Goal: Transaction & Acquisition: Purchase product/service

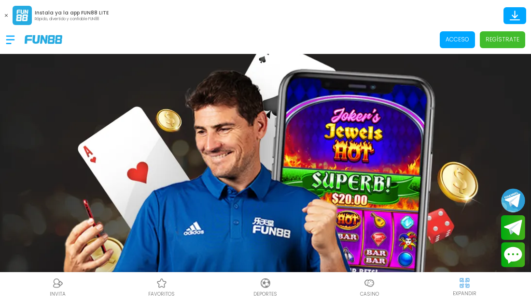
click at [454, 40] on p "Acceso" at bounding box center [457, 39] width 24 height 9
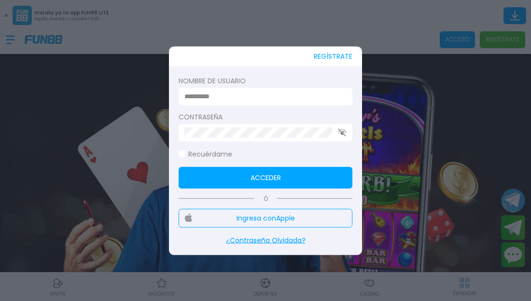
click at [193, 92] on input at bounding box center [262, 97] width 156 height 10
type input "*********"
click button "Acceder" at bounding box center [265, 178] width 174 height 22
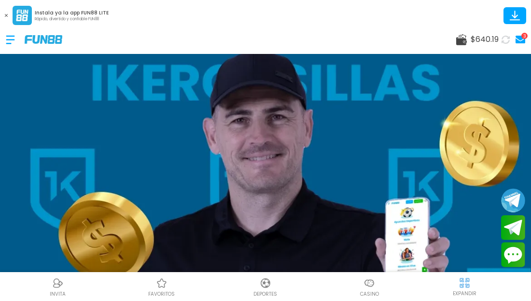
click at [365, 289] on div at bounding box center [369, 283] width 14 height 14
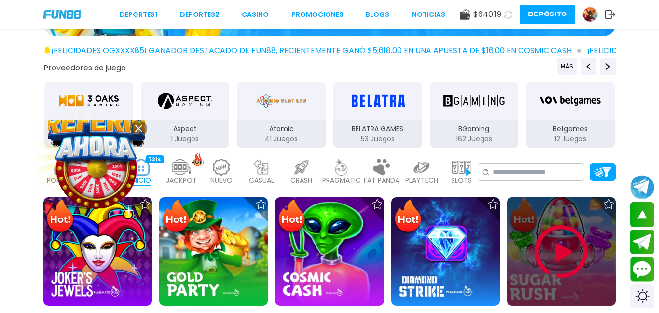
scroll to position [116, 0]
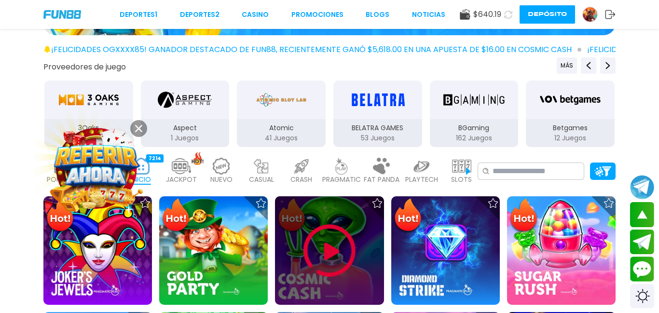
click at [331, 244] on img at bounding box center [330, 251] width 58 height 58
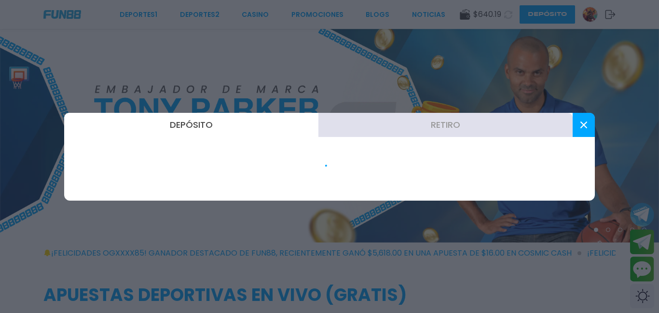
click at [452, 121] on button "Retiro" at bounding box center [445, 125] width 254 height 24
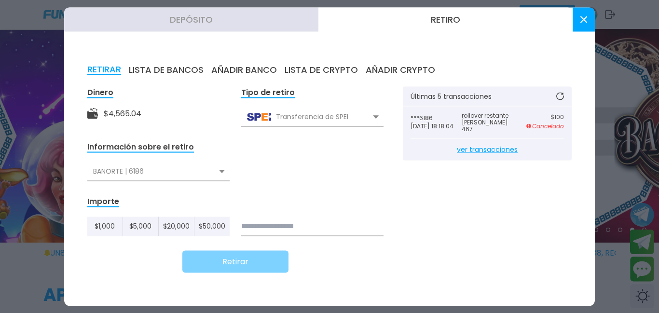
click at [227, 169] on div "BANORTE | 6186" at bounding box center [158, 171] width 142 height 18
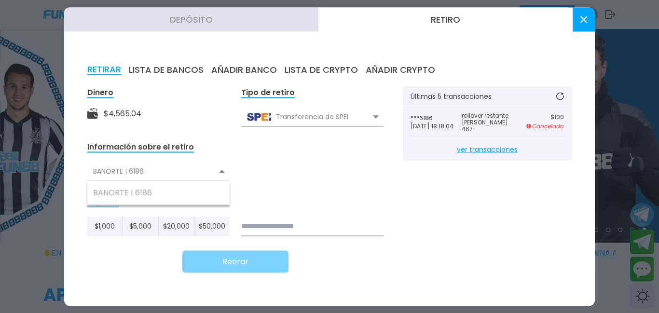
click at [315, 118] on div "Transferencia de SPEI" at bounding box center [312, 117] width 142 height 18
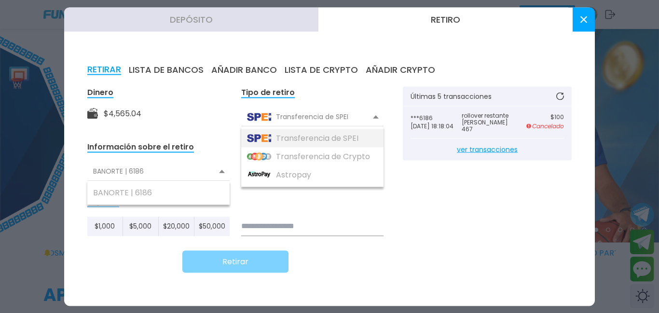
click at [296, 140] on div "Transferencia de SPEI" at bounding box center [312, 138] width 142 height 18
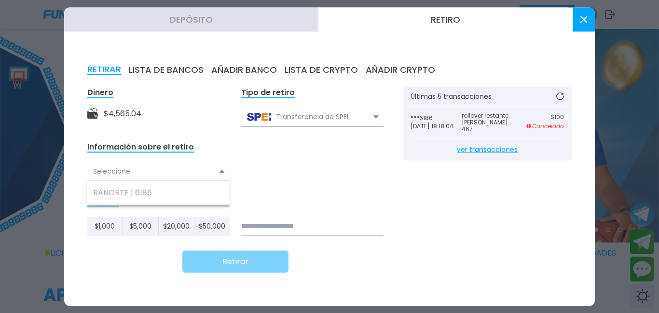
click at [221, 173] on div "Seleccione" at bounding box center [158, 171] width 142 height 18
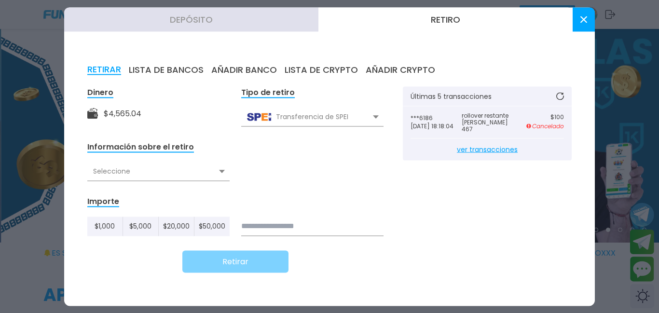
click at [220, 176] on div "Seleccione" at bounding box center [158, 171] width 142 height 18
click at [152, 253] on div "Retirar" at bounding box center [235, 261] width 296 height 22
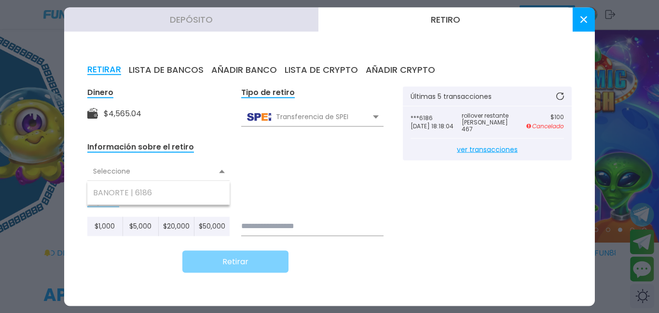
click at [446, 32] on div "Depósito Retiro RETIRAR LISTA DE BANCOS AÑADIR BANCO LISTA DE CRYPTO AÑADIR CRY…" at bounding box center [329, 156] width 531 height 299
click at [431, 7] on button "Retiro" at bounding box center [445, 19] width 254 height 24
click at [444, 25] on button "Retiro" at bounding box center [445, 19] width 254 height 24
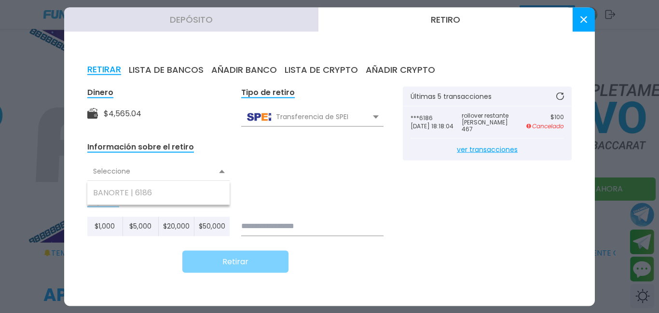
click at [437, 18] on button "Retiro" at bounding box center [445, 19] width 254 height 24
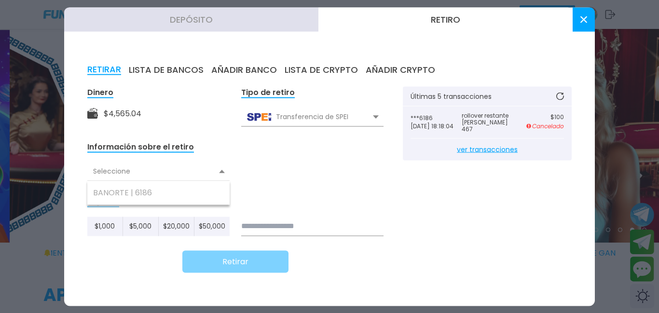
click at [437, 18] on button "Retiro" at bounding box center [445, 19] width 254 height 24
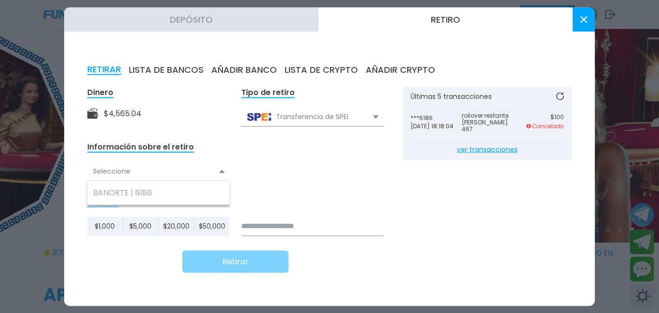
click at [98, 68] on button "RETIRAR" at bounding box center [104, 69] width 34 height 11
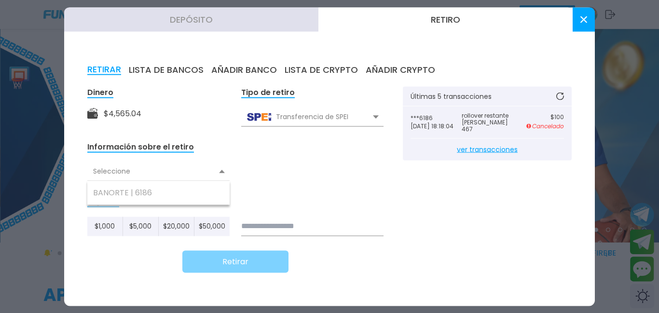
click at [98, 68] on button "RETIRAR" at bounding box center [104, 69] width 34 height 11
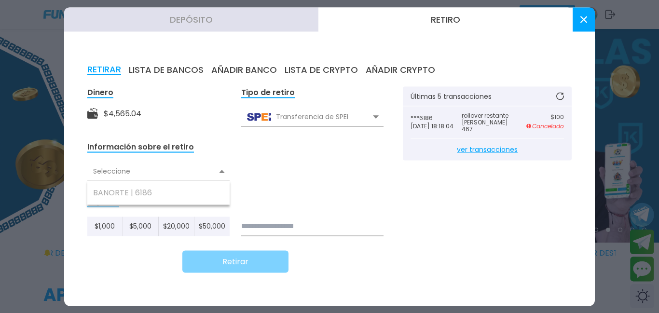
click at [244, 73] on button "AÑADIR BANCO" at bounding box center [244, 69] width 66 height 11
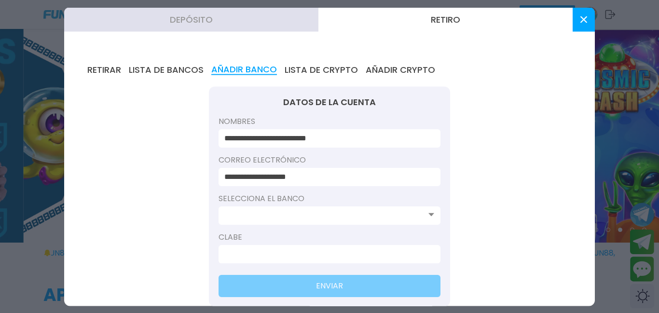
click at [337, 216] on input at bounding box center [326, 215] width 205 height 12
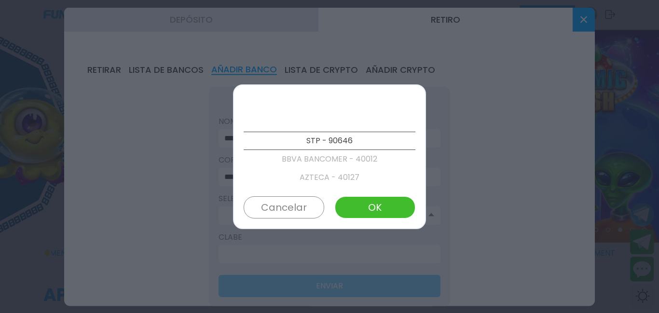
click at [316, 158] on p "BBVA BANCOMER - 40012" at bounding box center [330, 159] width 172 height 18
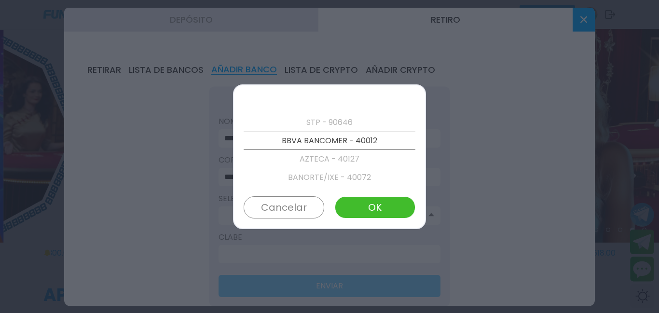
click at [385, 215] on button "OK" at bounding box center [375, 207] width 81 height 22
type input "**********"
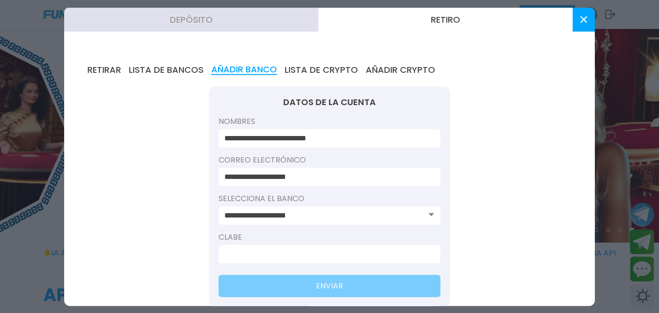
click at [257, 256] on input at bounding box center [326, 254] width 205 height 12
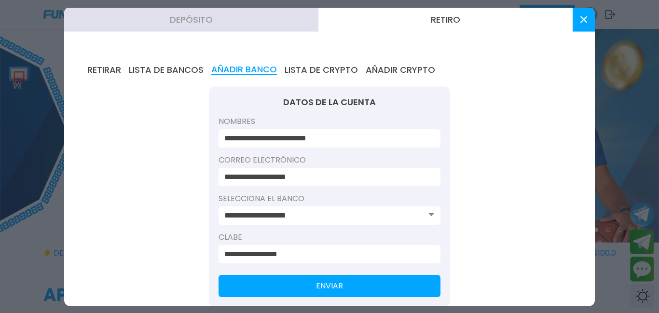
type input "**********"
click at [348, 291] on button "ENVIAR" at bounding box center [330, 285] width 222 height 22
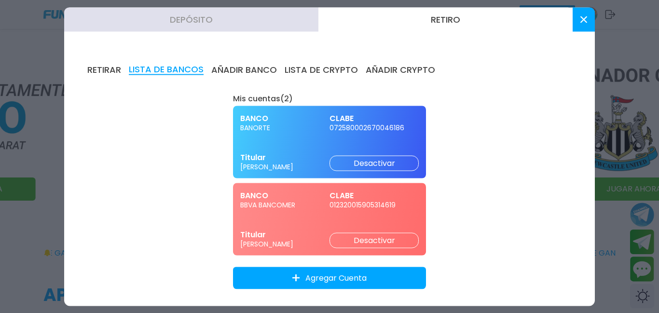
click at [285, 97] on div "Mis cuentas ( 2 )" at bounding box center [329, 98] width 193 height 10
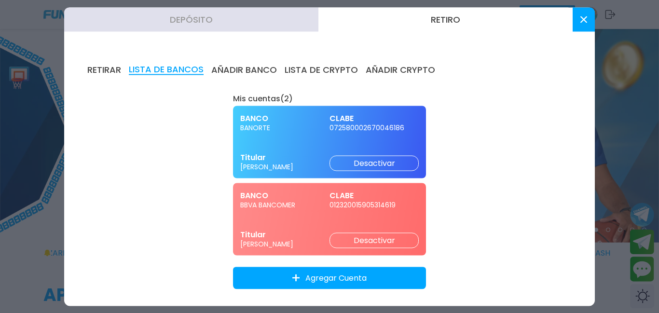
click at [96, 68] on button "RETIRAR" at bounding box center [104, 69] width 34 height 11
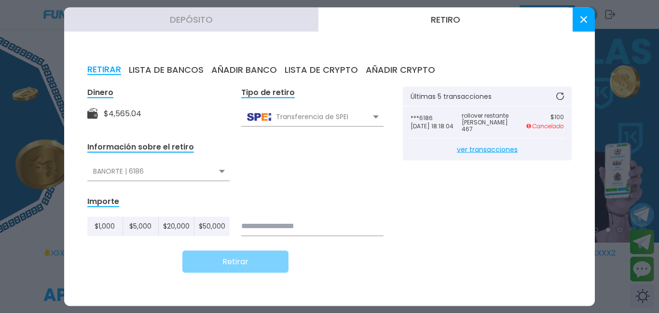
click at [212, 170] on div "BANORTE | 6186" at bounding box center [158, 171] width 142 height 18
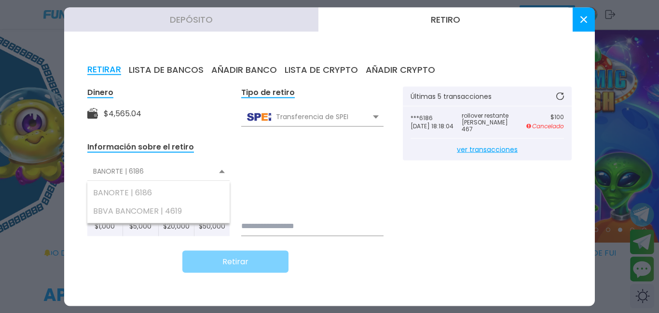
click at [284, 119] on div "Transferencia de SPEI" at bounding box center [312, 117] width 142 height 18
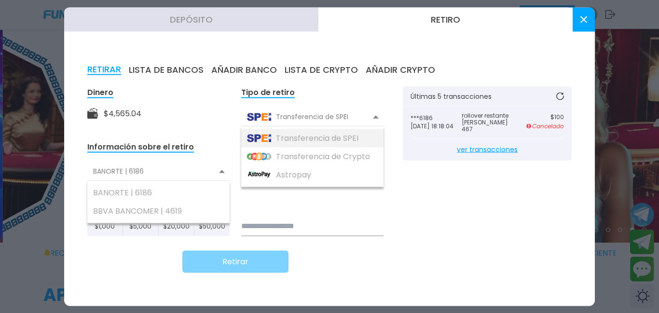
click at [269, 137] on img at bounding box center [259, 138] width 24 height 8
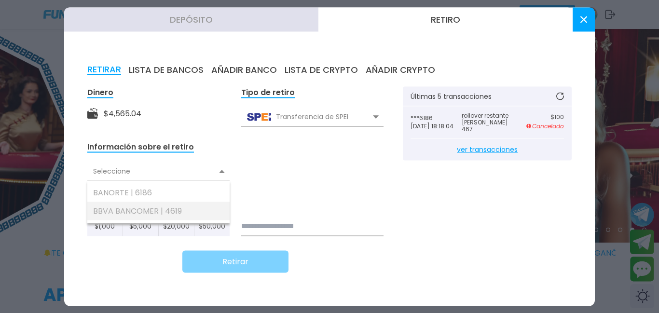
click at [135, 214] on div "BBVA BANCOMER | 4619" at bounding box center [158, 211] width 142 height 18
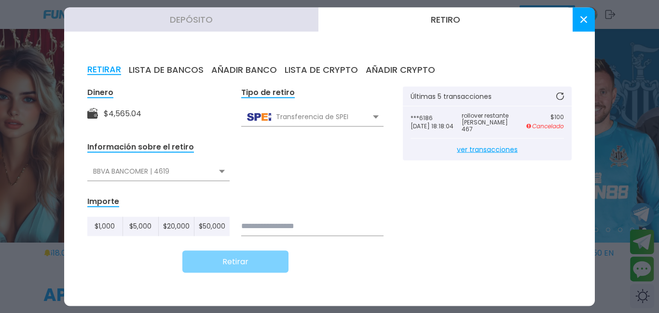
click at [263, 225] on input at bounding box center [312, 226] width 142 height 19
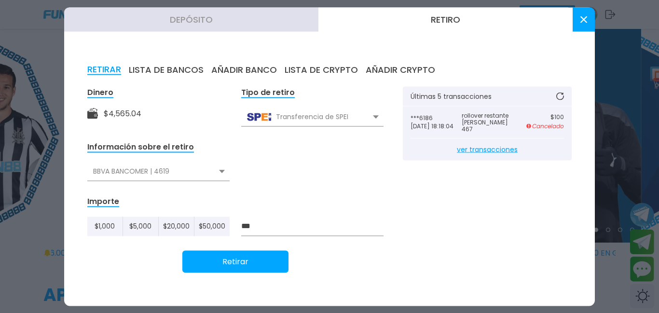
type input "***"
click at [230, 260] on button "Retirar" at bounding box center [235, 261] width 106 height 22
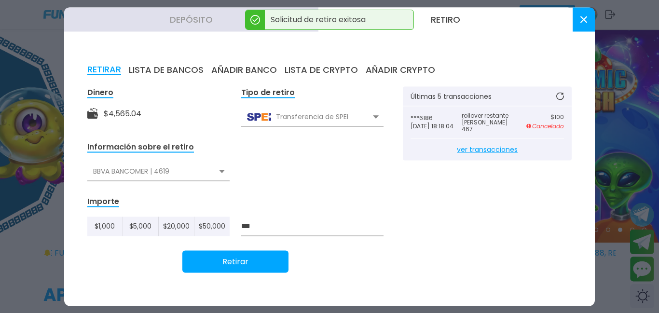
click at [561, 98] on use at bounding box center [560, 96] width 8 height 8
click at [561, 98] on use at bounding box center [560, 96] width 9 height 9
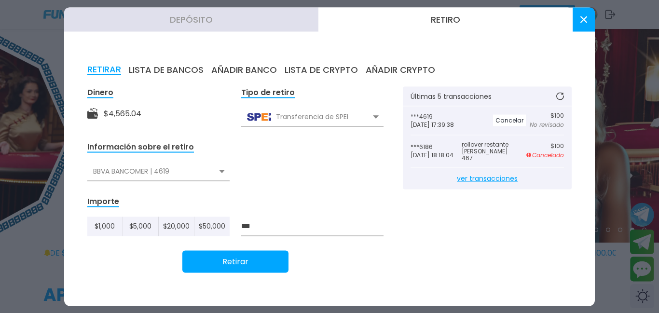
click at [562, 99] on icon at bounding box center [560, 96] width 9 height 9
click at [562, 99] on icon at bounding box center [560, 96] width 8 height 8
click at [562, 99] on button at bounding box center [560, 96] width 26 height 22
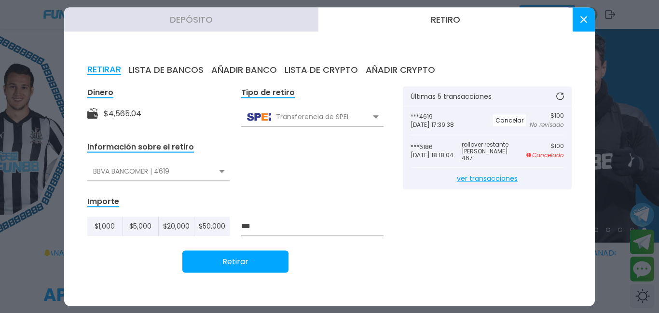
click at [582, 26] on button at bounding box center [584, 19] width 22 height 24
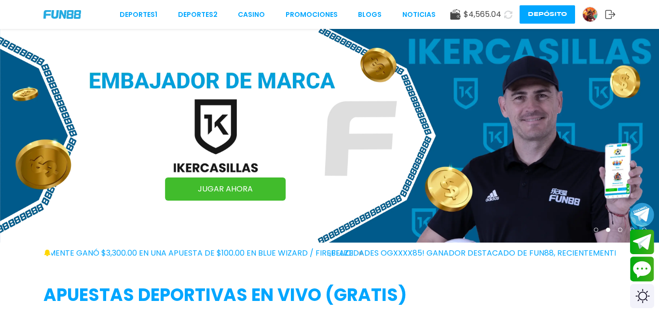
click at [506, 14] on icon at bounding box center [508, 14] width 9 height 9
click at [506, 14] on icon at bounding box center [508, 14] width 11 height 11
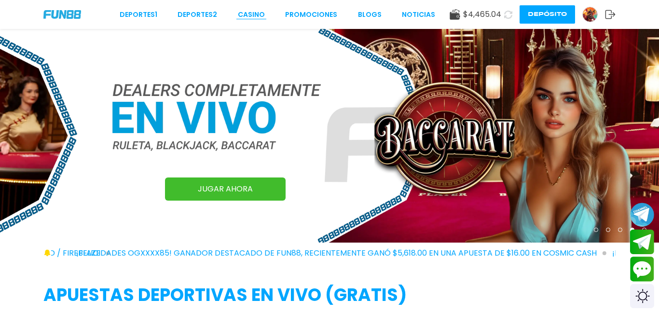
click at [251, 17] on link "CASINO" at bounding box center [251, 15] width 27 height 10
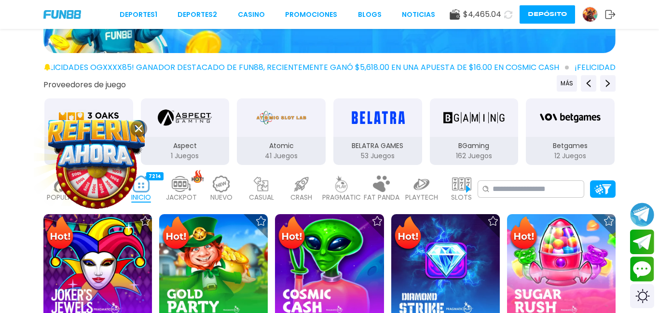
scroll to position [116, 0]
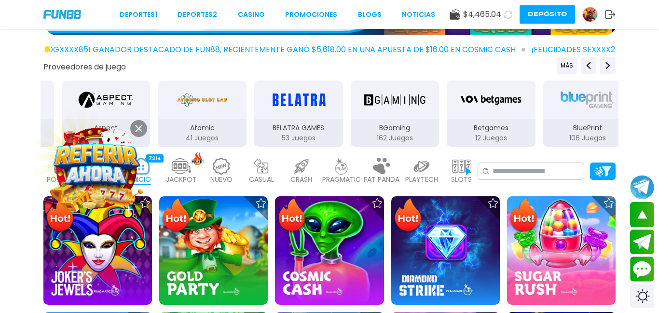
click at [144, 126] on button at bounding box center [138, 128] width 17 height 17
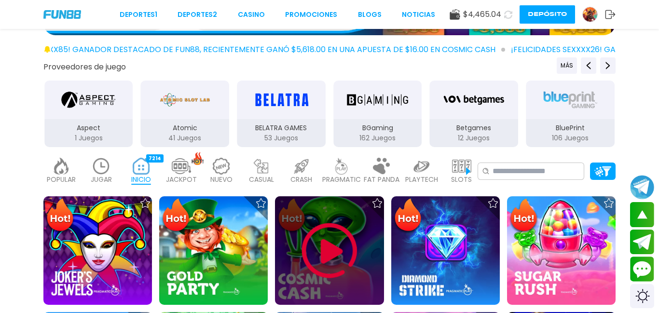
click at [320, 259] on img at bounding box center [330, 251] width 58 height 58
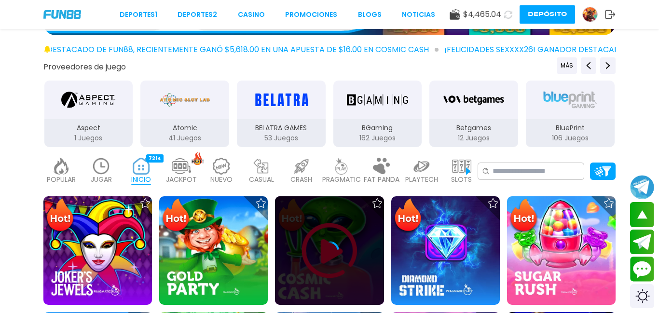
click at [334, 257] on icon at bounding box center [329, 250] width 19 height 19
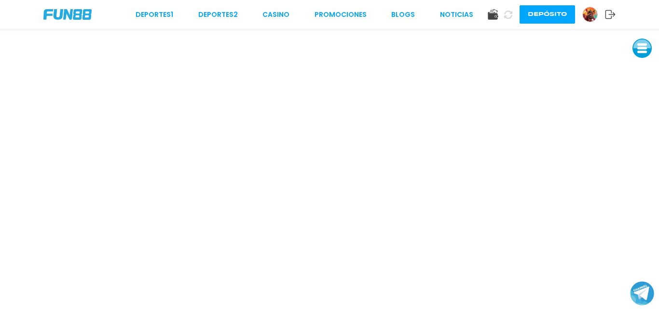
click at [490, 14] on use at bounding box center [493, 14] width 10 height 11
click at [490, 14] on body "Deportes 1 Deportes 2 CASINO Promociones BLOGS NOTICIAS Depósito" at bounding box center [329, 156] width 659 height 313
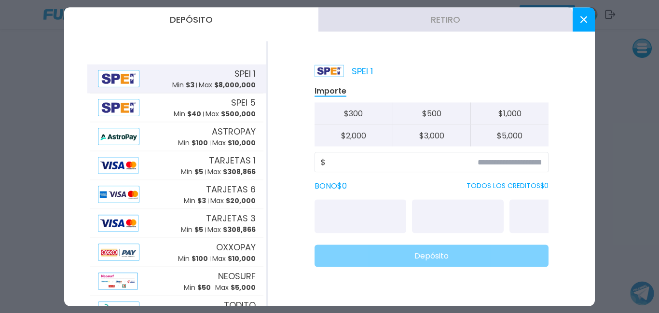
click at [423, 19] on button "Retiro" at bounding box center [445, 19] width 254 height 24
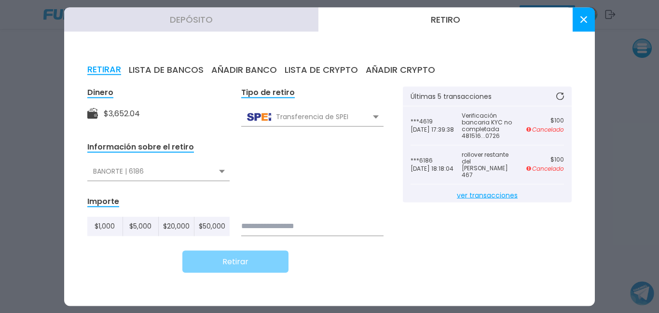
click at [637, 291] on div at bounding box center [329, 156] width 659 height 313
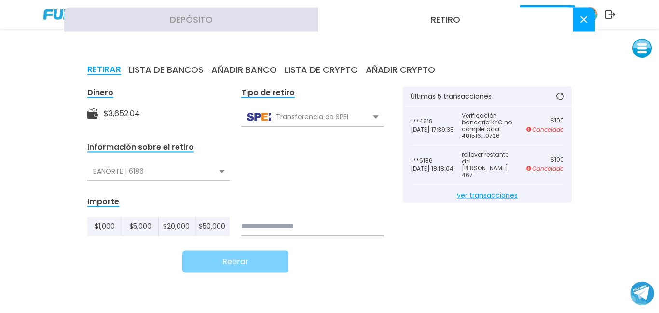
click at [637, 291] on button "Join telegram channel" at bounding box center [642, 293] width 24 height 25
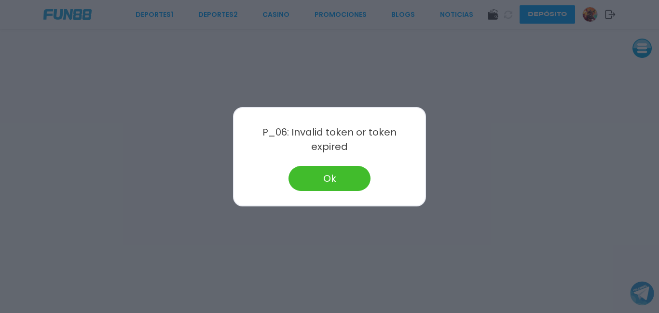
click at [317, 166] on button "Ok" at bounding box center [329, 178] width 82 height 25
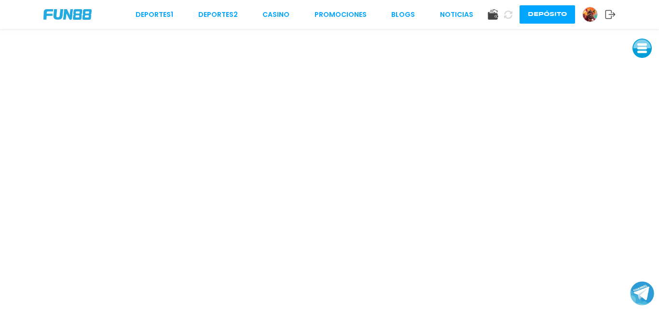
click at [317, 164] on body at bounding box center [329, 171] width 659 height 284
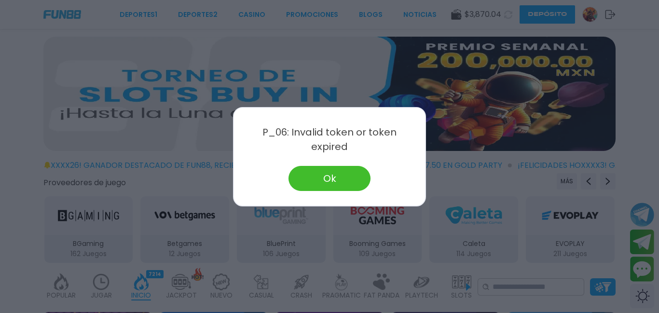
click at [336, 170] on button "Ok" at bounding box center [329, 178] width 82 height 25
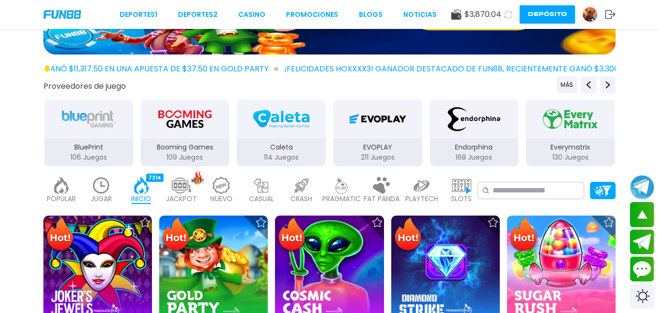
scroll to position [116, 0]
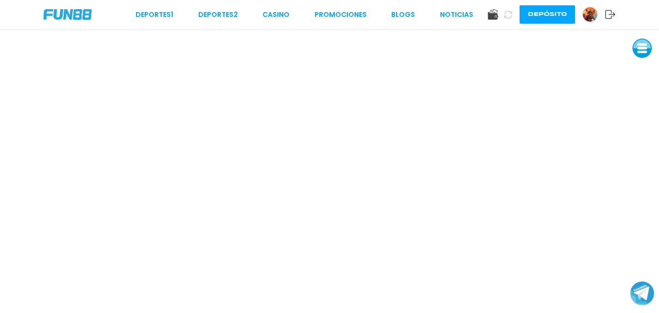
click at [81, 20] on div "Deportes 1 Deportes 2 CASINO Promociones BLOGS NOTICIAS Depósito" at bounding box center [329, 14] width 659 height 29
click at [67, 14] on img at bounding box center [67, 14] width 48 height 11
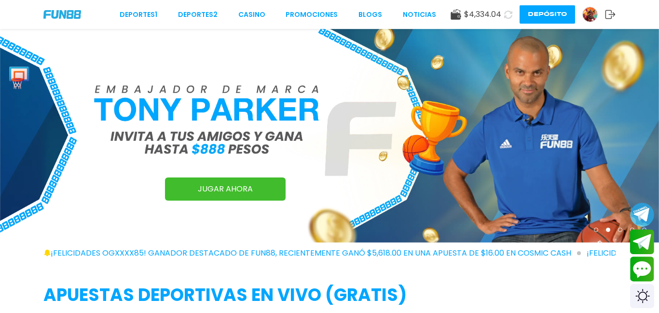
click at [47, 19] on div "Deportes 1 Deportes 2 CASINO Promociones BLOGS NOTICIAS $ 4,334.04 Depósito" at bounding box center [329, 14] width 659 height 29
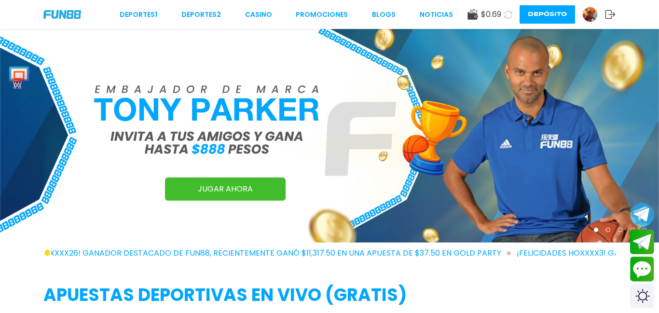
click at [255, 14] on link "CASINO" at bounding box center [258, 15] width 27 height 10
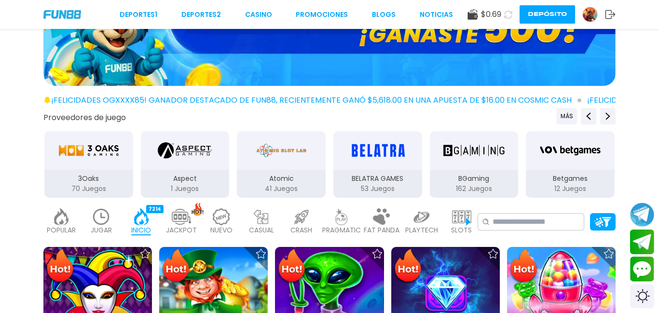
scroll to position [96, 0]
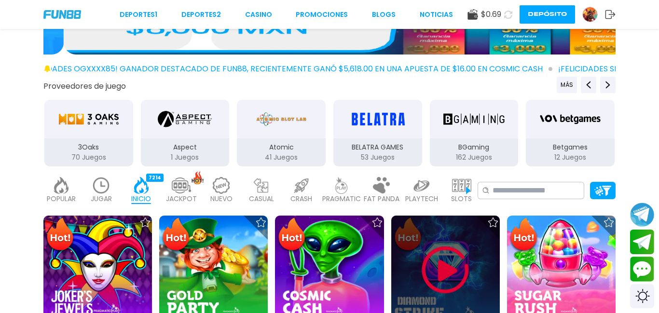
click at [434, 254] on img at bounding box center [445, 270] width 58 height 58
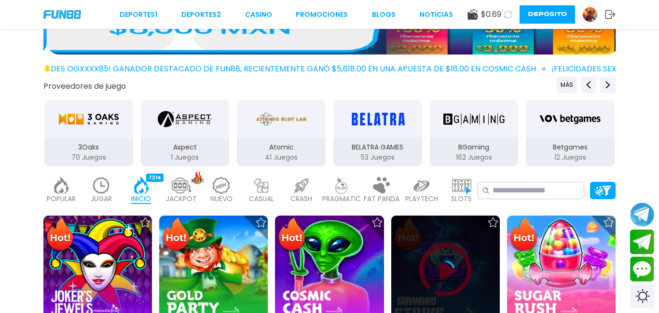
click at [434, 254] on div at bounding box center [445, 270] width 109 height 109
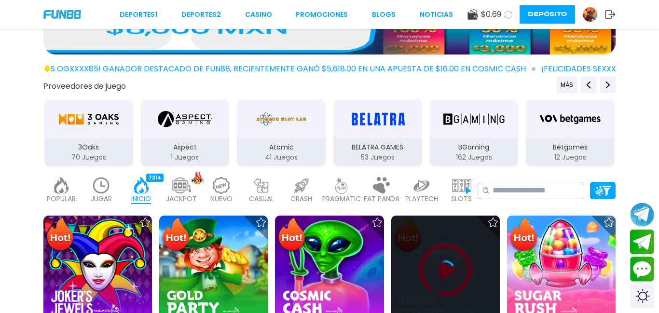
click at [434, 254] on div at bounding box center [445, 270] width 109 height 109
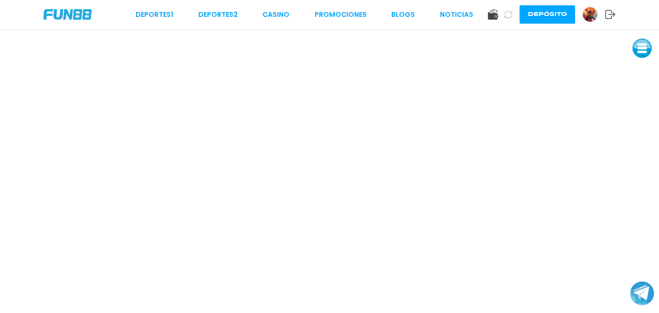
click at [83, 26] on div "Deportes 1 Deportes 2 CASINO Promociones BLOGS NOTICIAS Depósito" at bounding box center [329, 14] width 659 height 29
click at [64, 8] on div "Deportes 1 Deportes 2 CASINO Promociones BLOGS NOTICIAS Depósito" at bounding box center [329, 14] width 659 height 29
click at [213, 15] on link "Deportes 2" at bounding box center [218, 15] width 40 height 10
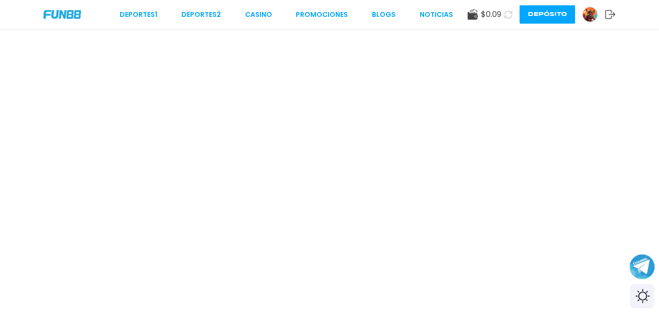
click at [642, 297] on div "Switch theme" at bounding box center [642, 296] width 24 height 24
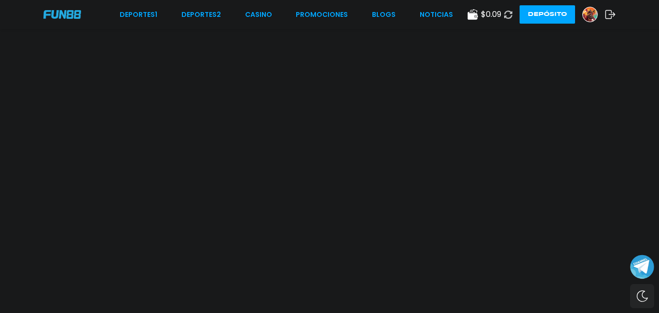
click at [643, 251] on div at bounding box center [329, 171] width 659 height 284
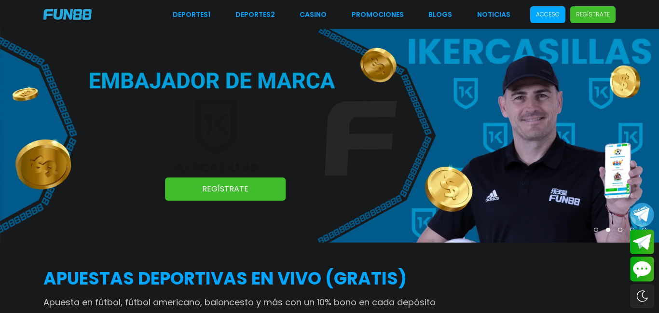
click at [278, 37] on img at bounding box center [329, 136] width 659 height 214
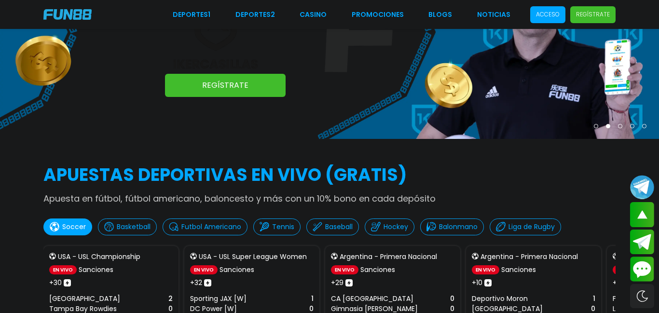
click at [606, 14] on p "Regístrate" at bounding box center [593, 14] width 34 height 9
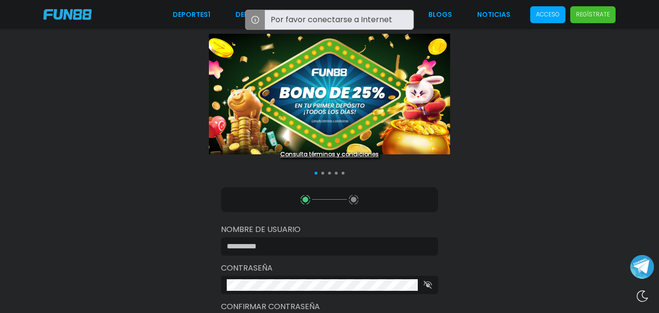
type input "*********"
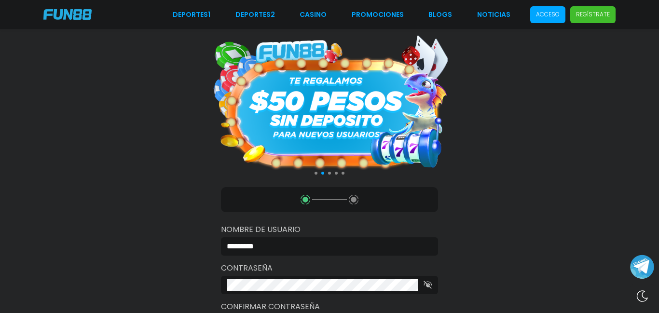
click at [590, 18] on p "Regístrate" at bounding box center [593, 14] width 34 height 9
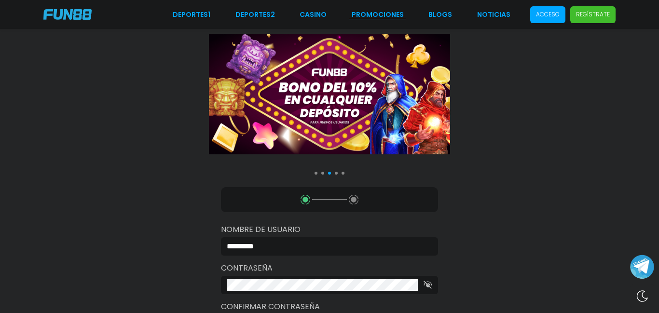
click at [371, 17] on link "Promociones" at bounding box center [378, 15] width 52 height 10
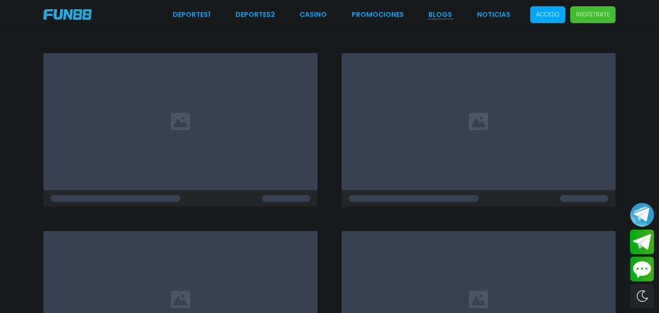
click at [446, 16] on link "BLOGS" at bounding box center [440, 15] width 24 height 10
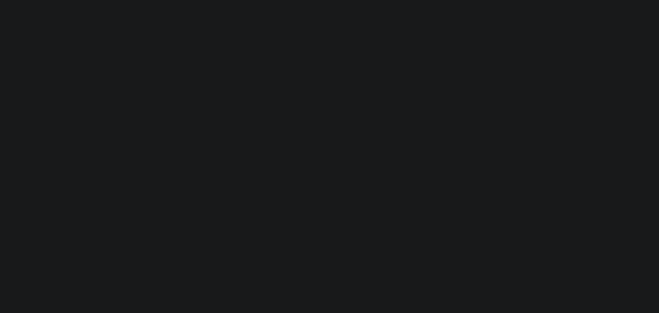
click at [506, 14] on body "Deportes 1 Deportes 2 CASINO Promociones BLOGS NOTICIAS Acceso Regístrate Ofert…" at bounding box center [329, 156] width 659 height 313
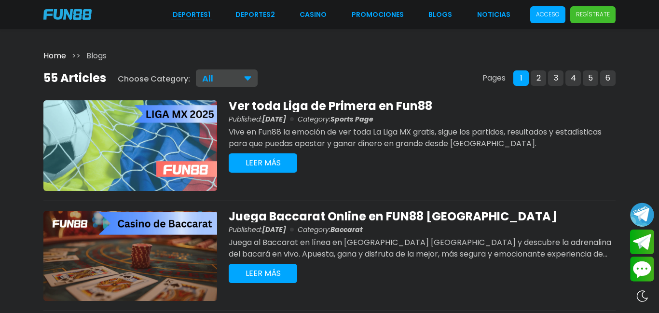
click at [180, 15] on link "Deportes 1" at bounding box center [192, 15] width 38 height 10
